Goal: Navigation & Orientation: Find specific page/section

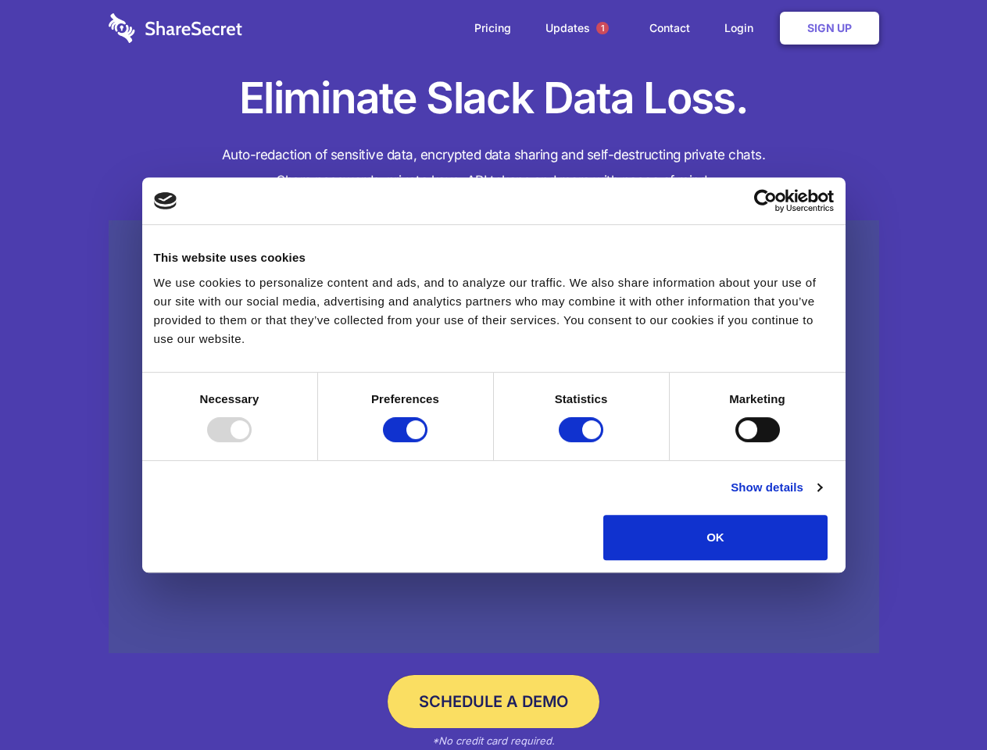
click at [252, 442] on div at bounding box center [229, 429] width 45 height 25
click at [428, 442] on input "Preferences" at bounding box center [405, 429] width 45 height 25
checkbox input "false"
click at [583, 442] on input "Statistics" at bounding box center [581, 429] width 45 height 25
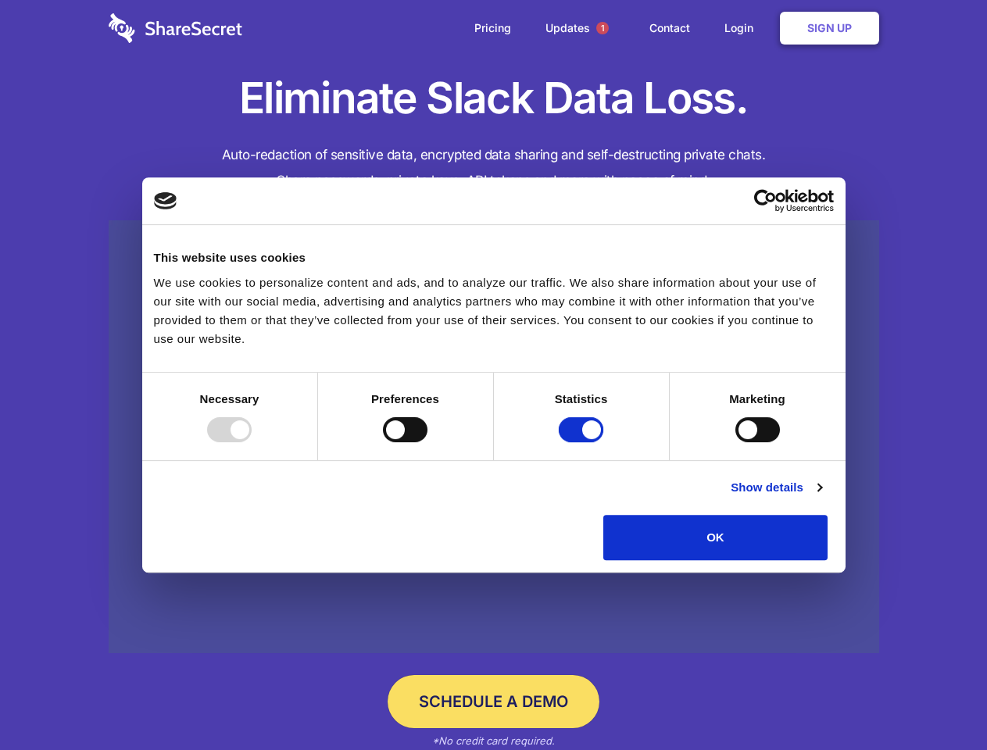
checkbox input "false"
click at [735, 442] on input "Marketing" at bounding box center [757, 429] width 45 height 25
checkbox input "true"
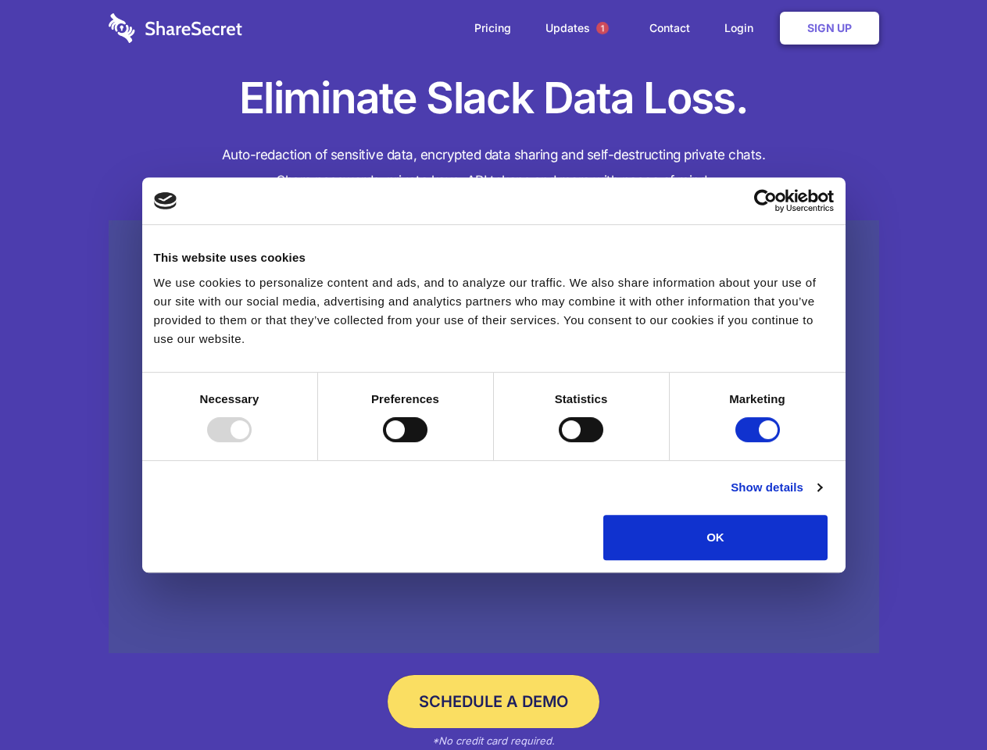
click at [821, 497] on link "Show details" at bounding box center [776, 487] width 91 height 19
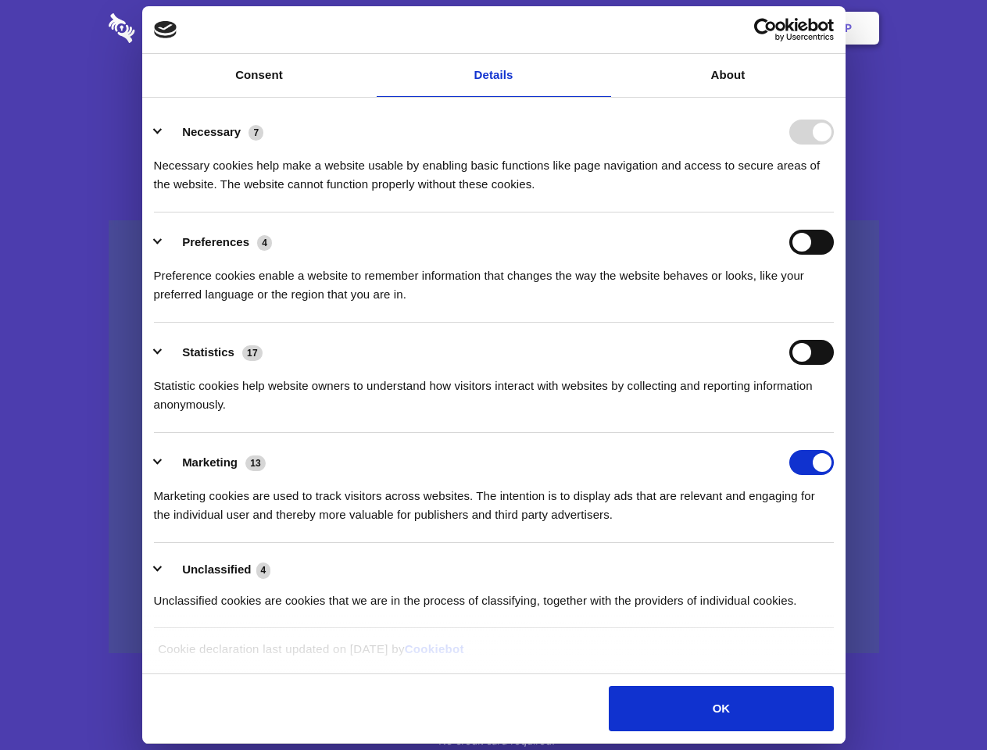
click at [834, 304] on div "Preferences 4 Preference cookies enable a website to remember information that …" at bounding box center [494, 267] width 680 height 74
click at [602, 28] on span "1" at bounding box center [602, 28] width 13 height 13
